Goal: Find specific page/section: Find specific page/section

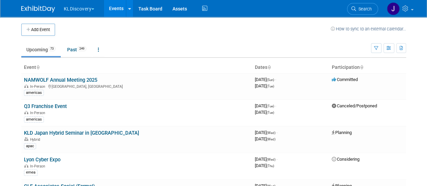
click at [84, 8] on button "KLDiscovery" at bounding box center [83, 7] width 40 height 15
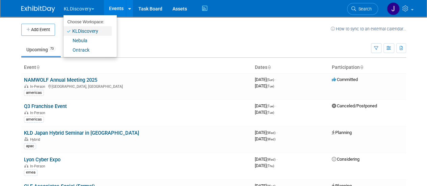
click at [86, 31] on link "KLDiscovery" at bounding box center [87, 30] width 48 height 9
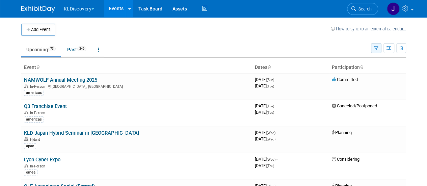
click at [373, 48] on button "button" at bounding box center [376, 48] width 10 height 10
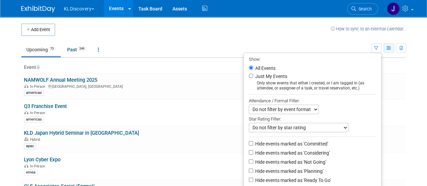
click at [387, 48] on icon "button" at bounding box center [388, 48] width 5 height 4
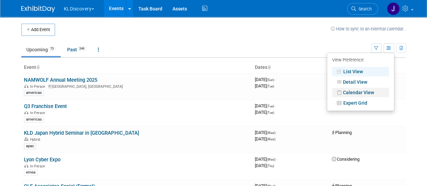
click at [357, 93] on link "Calendar View" at bounding box center [360, 92] width 57 height 9
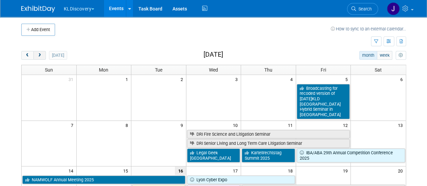
click at [37, 54] on span "next" at bounding box center [39, 55] width 5 height 4
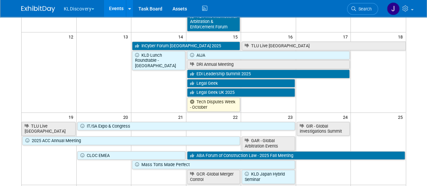
scroll to position [201, 0]
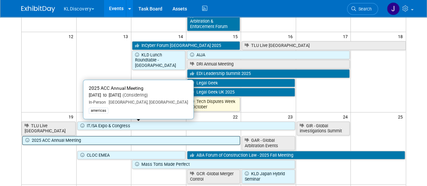
click at [130, 136] on link "2025 ACC Annual Meeting" at bounding box center [131, 140] width 218 height 9
